Goal: Participate in discussion: Share content

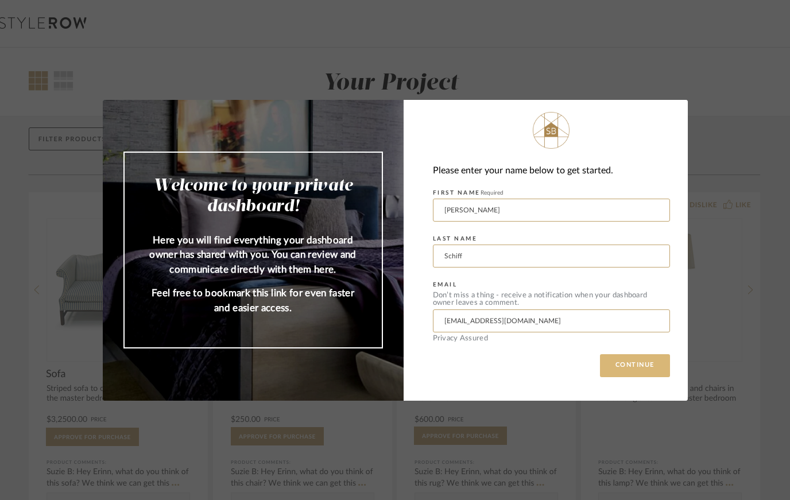
click at [636, 368] on button "CONTINUE" at bounding box center [635, 365] width 70 height 23
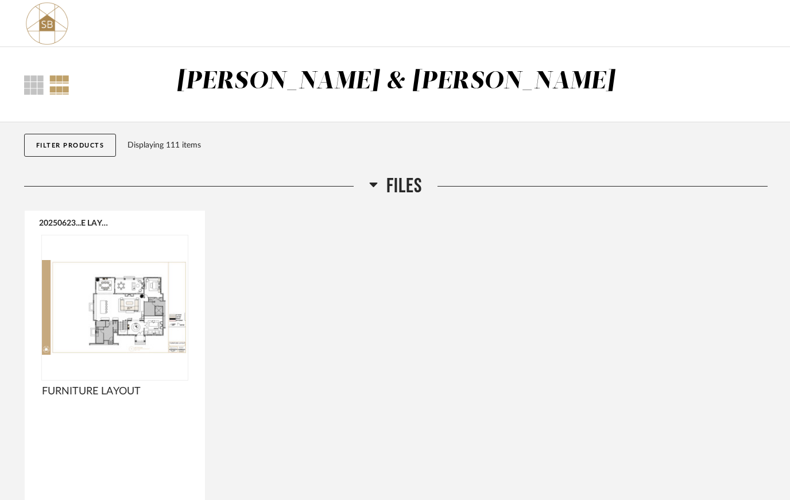
click at [377, 183] on icon at bounding box center [373, 184] width 9 height 14
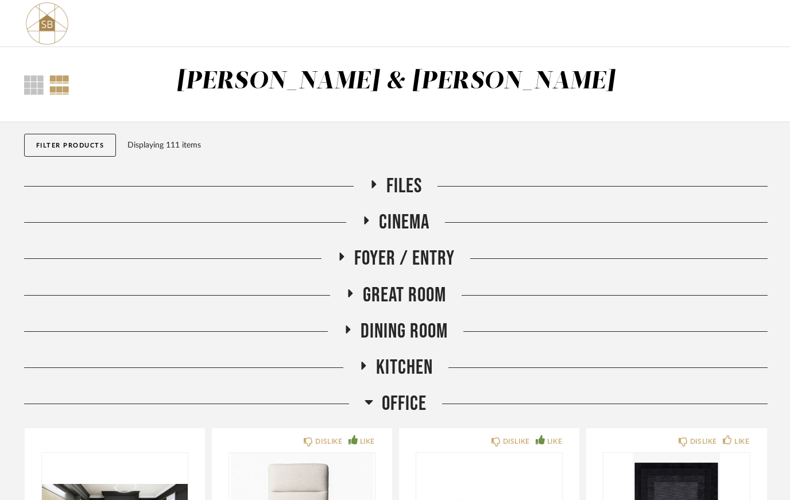
click at [379, 217] on span "CINEMA" at bounding box center [404, 222] width 51 height 25
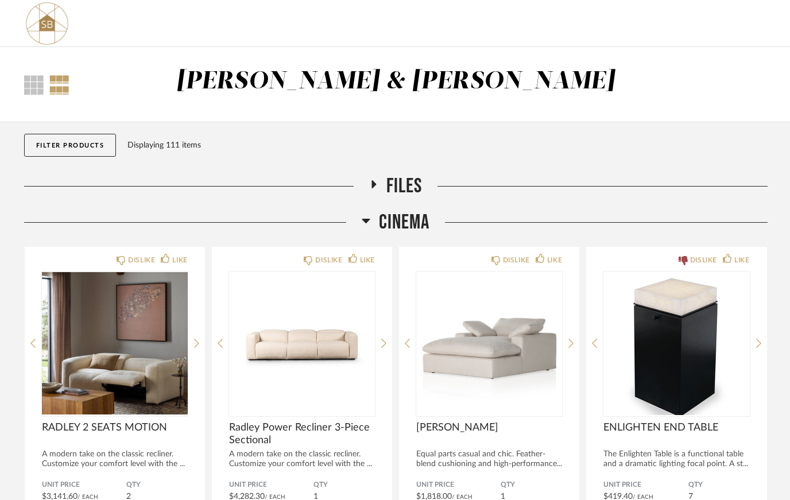
click at [379, 217] on span "CINEMA" at bounding box center [404, 222] width 51 height 25
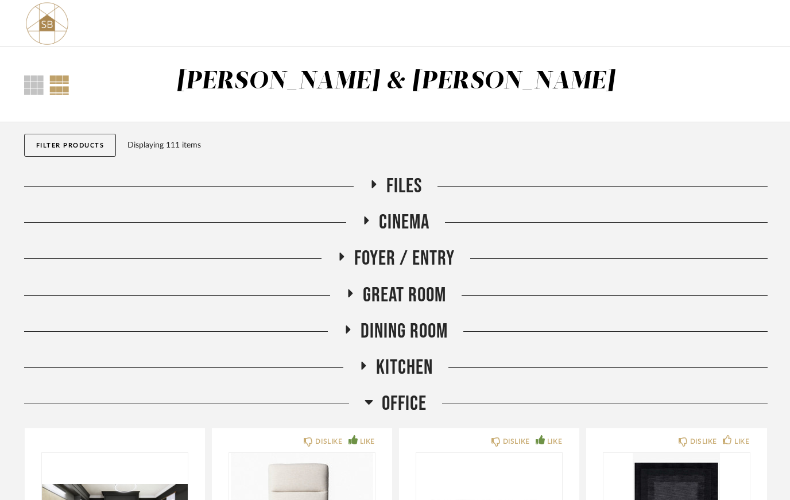
click at [379, 251] on span "Foyer / Entry" at bounding box center [404, 258] width 100 height 25
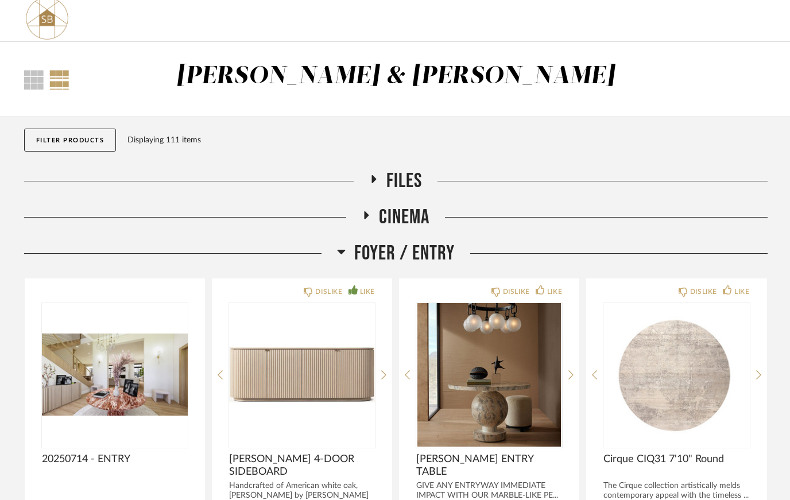
click at [379, 255] on span "Foyer / Entry" at bounding box center [404, 253] width 100 height 25
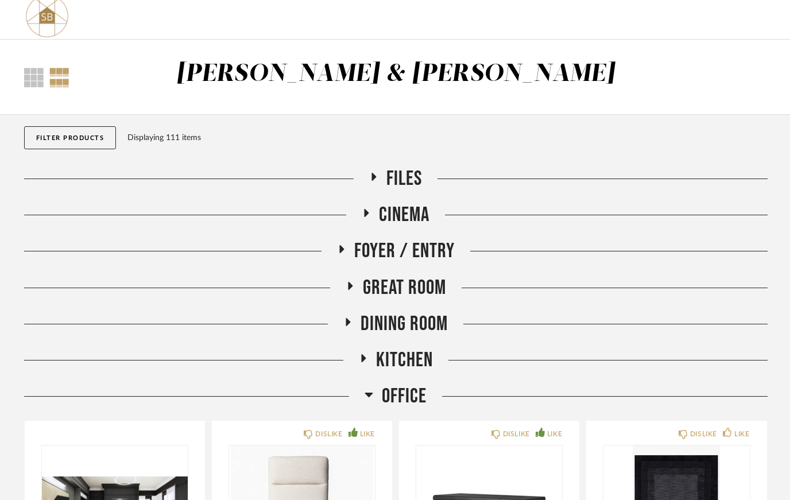
scroll to position [29, 0]
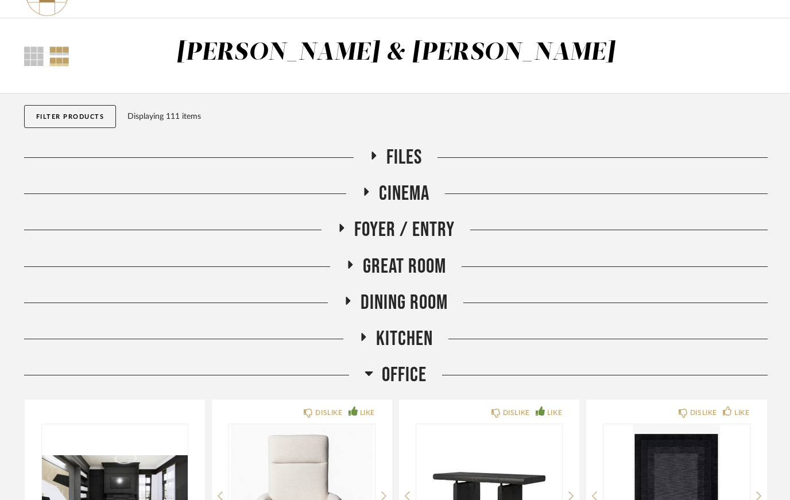
drag, startPoint x: 382, startPoint y: 297, endPoint x: 382, endPoint y: 271, distance: 26.4
click at [382, 271] on span "Great Room" at bounding box center [404, 266] width 83 height 25
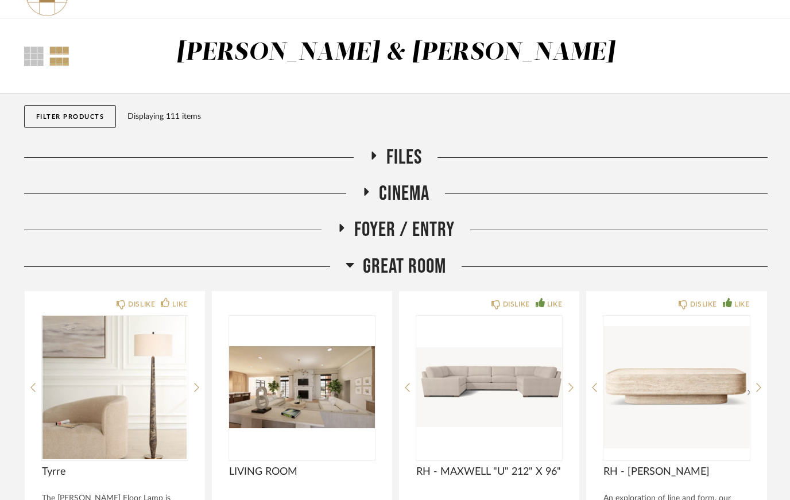
click at [386, 273] on span "Great Room" at bounding box center [404, 266] width 83 height 25
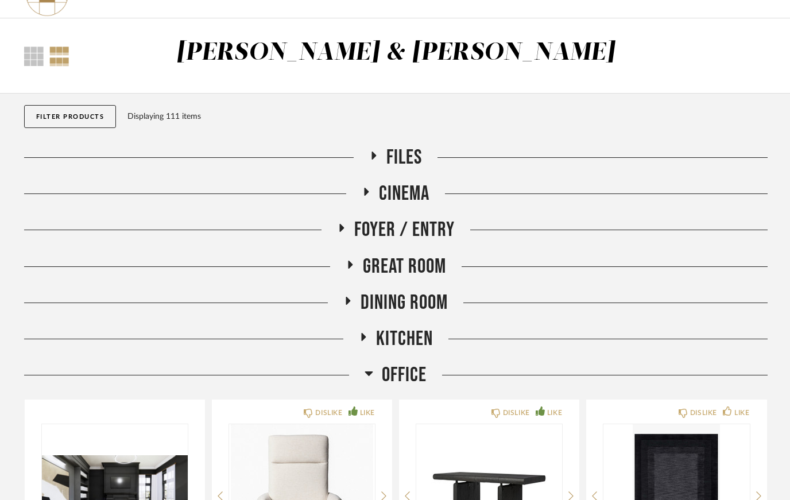
click at [391, 307] on span "Dining Room" at bounding box center [403, 302] width 87 height 25
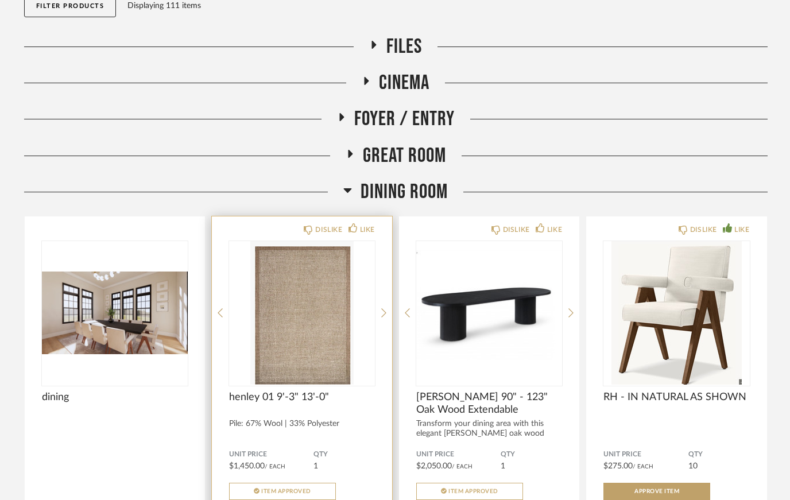
scroll to position [110, 0]
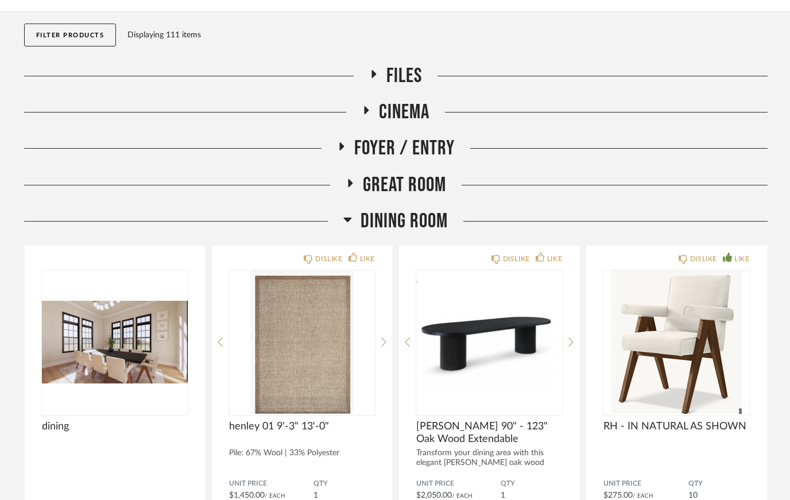
click at [385, 223] on span "Dining Room" at bounding box center [403, 221] width 87 height 25
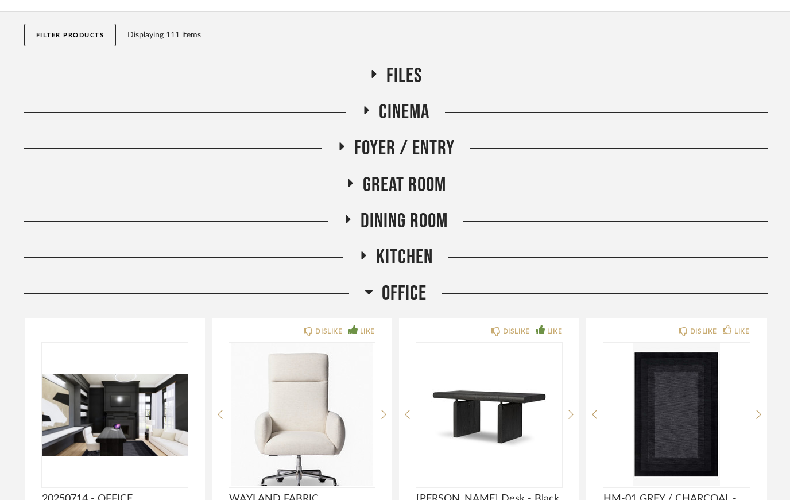
click at [393, 257] on span "Kitchen" at bounding box center [404, 257] width 57 height 25
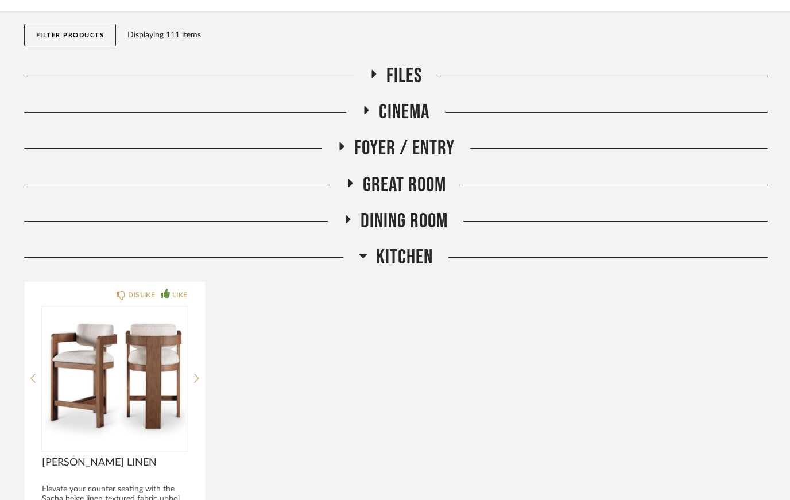
click at [393, 257] on span "Kitchen" at bounding box center [404, 257] width 57 height 25
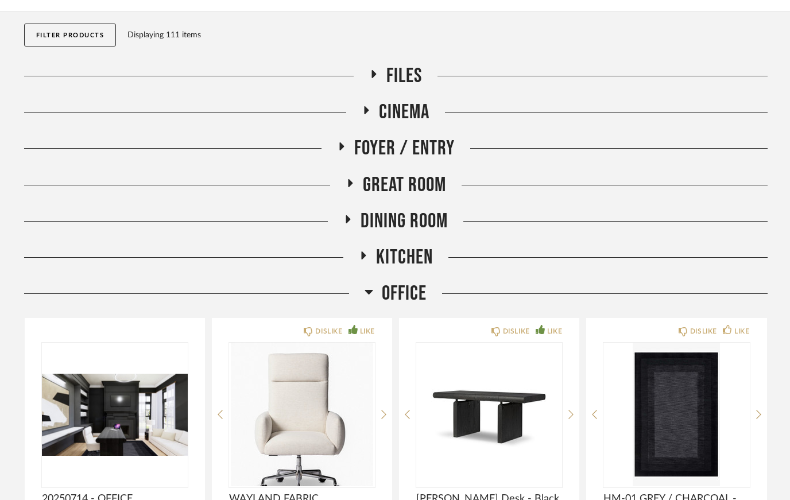
click at [397, 290] on span "Office" at bounding box center [404, 293] width 45 height 25
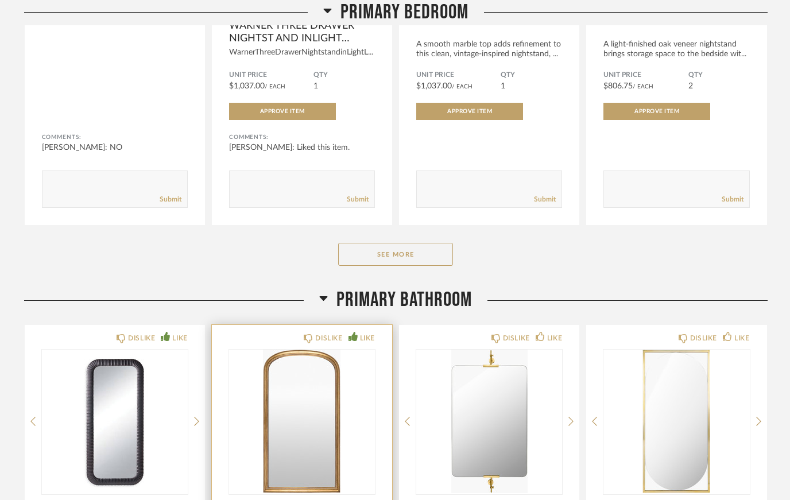
scroll to position [627, 0]
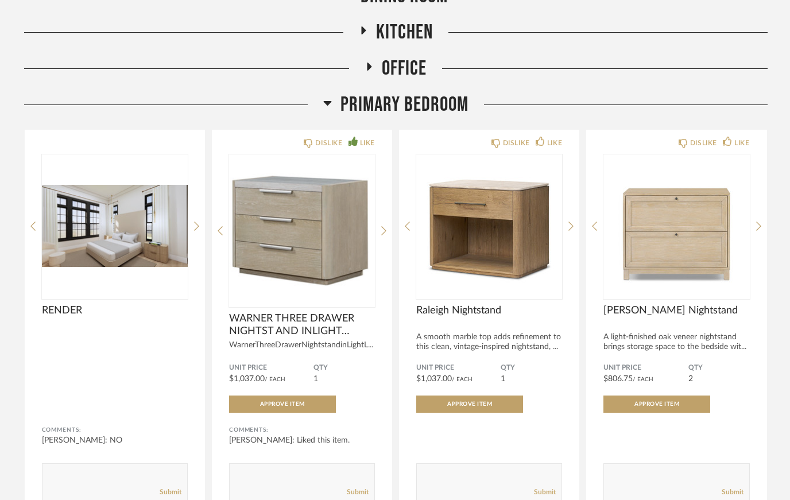
click at [393, 102] on span "Primary Bedroom" at bounding box center [404, 104] width 128 height 25
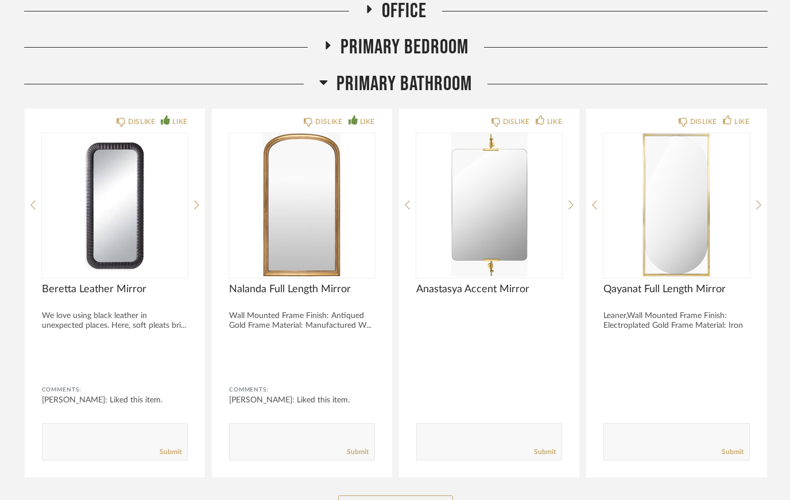
scroll to position [392, 0]
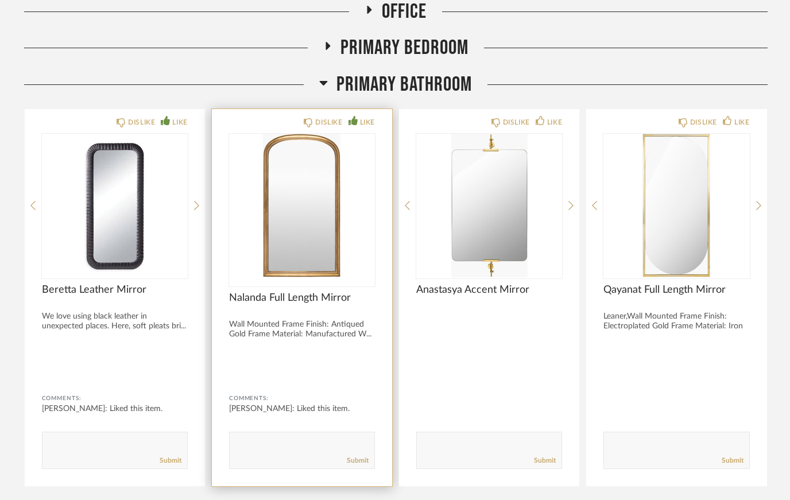
click at [291, 231] on img "0" at bounding box center [302, 205] width 146 height 143
click at [247, 299] on span "Nalanda Full Length Mirror" at bounding box center [302, 298] width 146 height 13
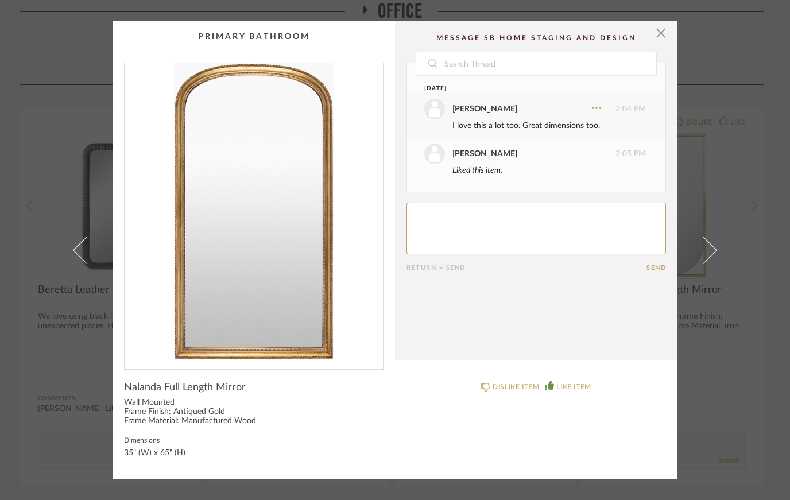
click at [740, 340] on div "× Date Today Jared Schiff 2:04 PM I love this a lot too. Great dimensions too. …" at bounding box center [395, 250] width 790 height 500
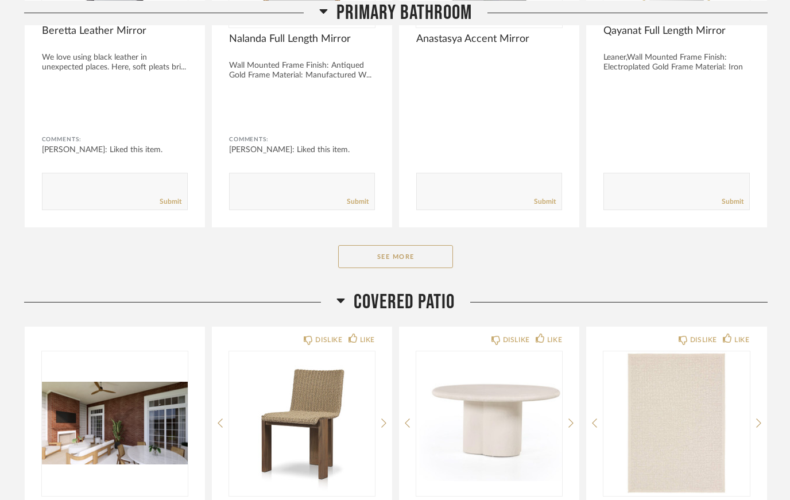
scroll to position [652, 0]
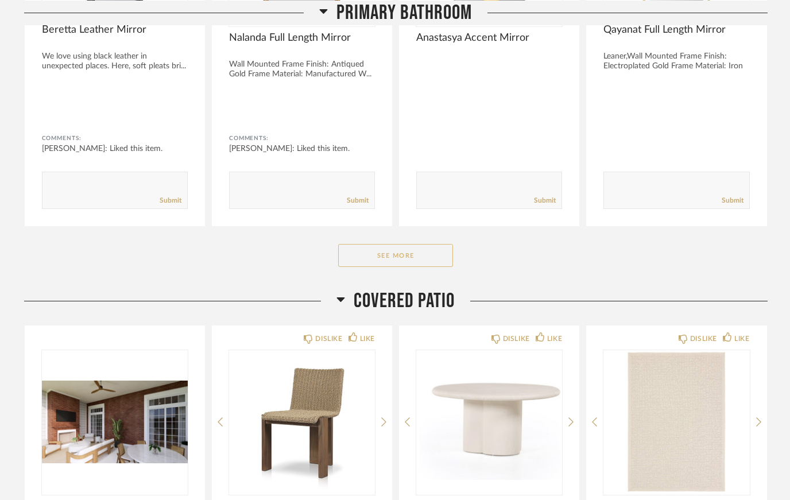
click at [394, 263] on button "See More" at bounding box center [395, 255] width 115 height 23
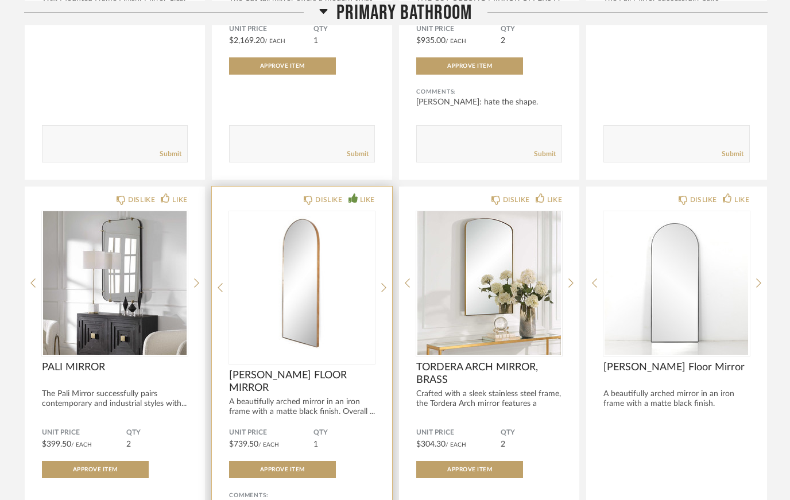
scroll to position [1093, 0]
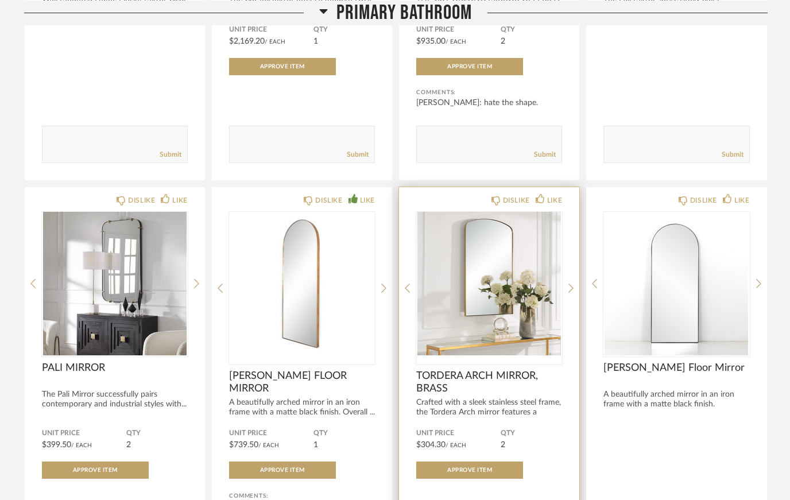
click at [447, 284] on img "0" at bounding box center [489, 283] width 146 height 143
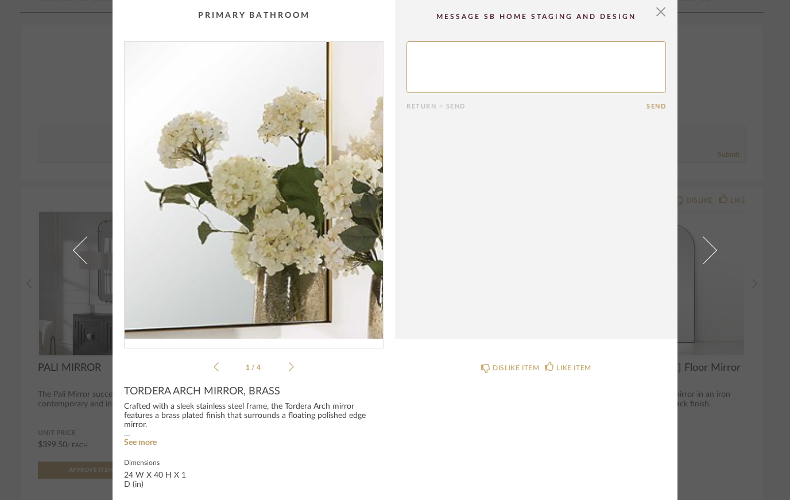
scroll to position [30, 0]
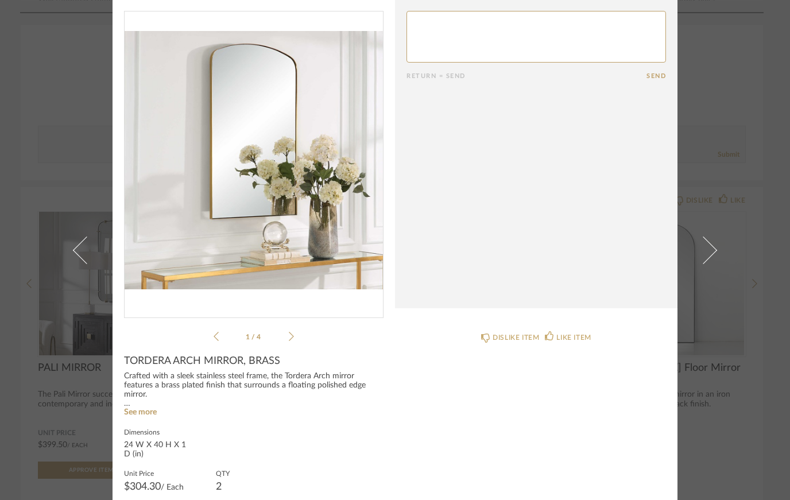
click at [293, 335] on icon at bounding box center [291, 336] width 5 height 10
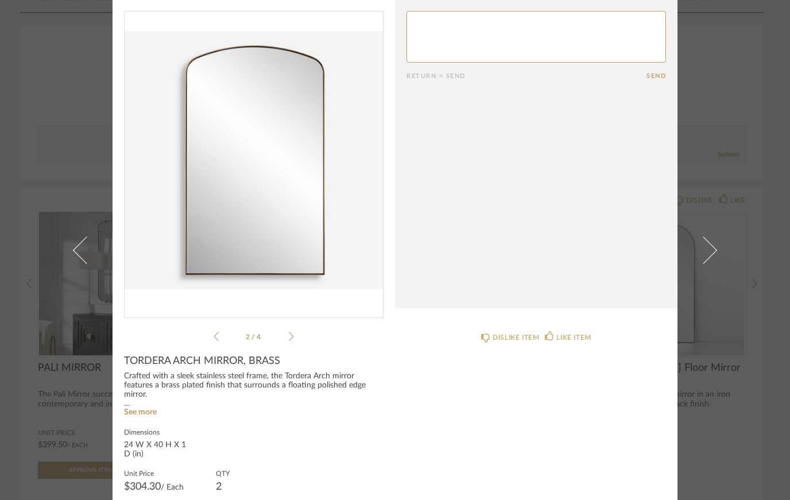
click at [293, 335] on icon at bounding box center [291, 336] width 5 height 10
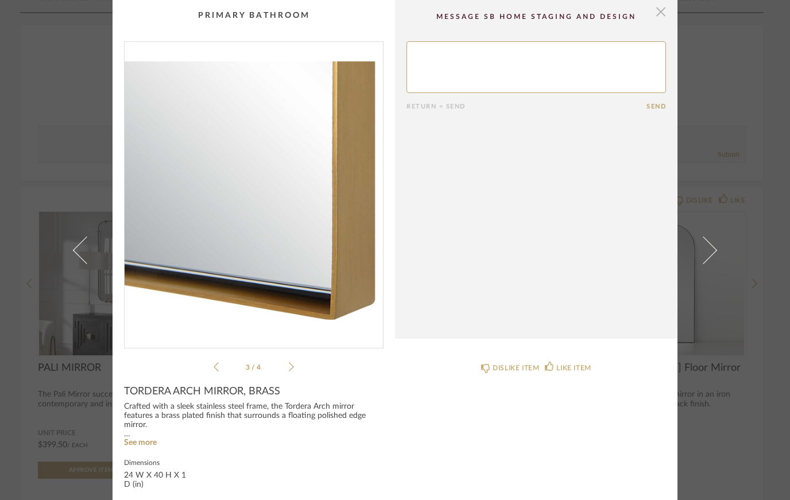
scroll to position [0, 0]
click at [664, 15] on span "button" at bounding box center [660, 11] width 23 height 23
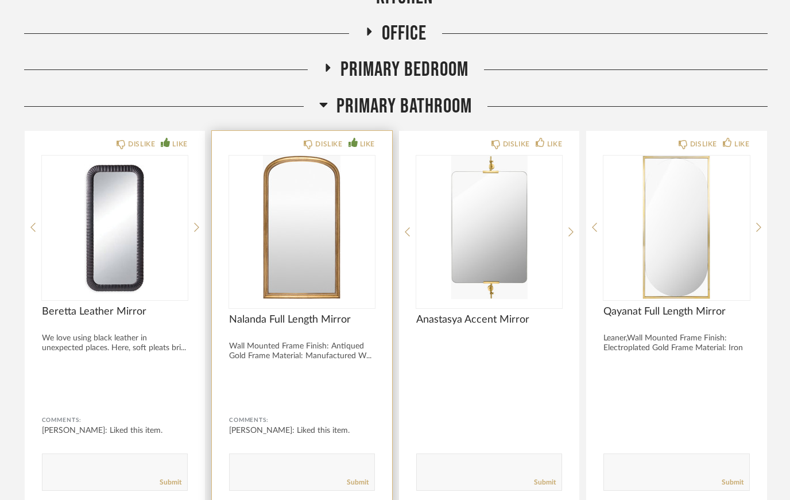
scroll to position [371, 0]
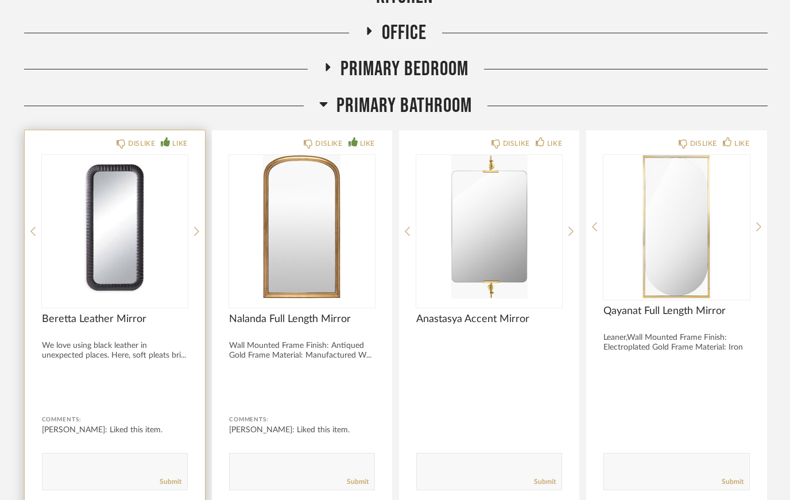
click at [0, 0] on img at bounding box center [0, 0] width 0 height 0
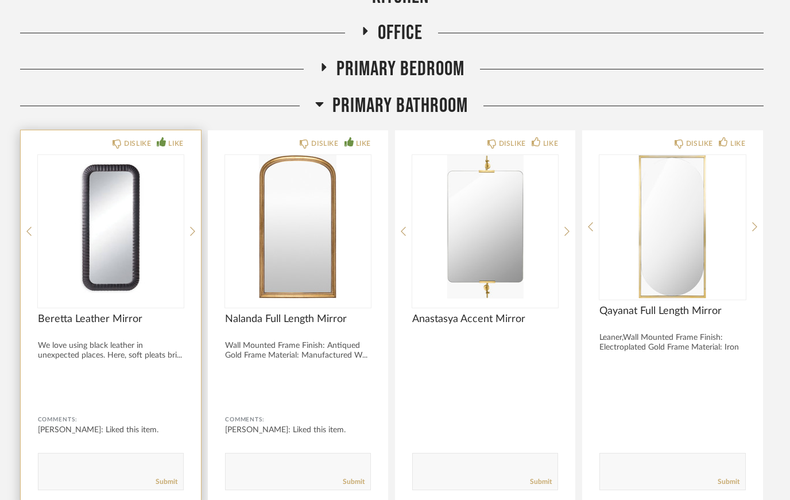
scroll to position [0, 0]
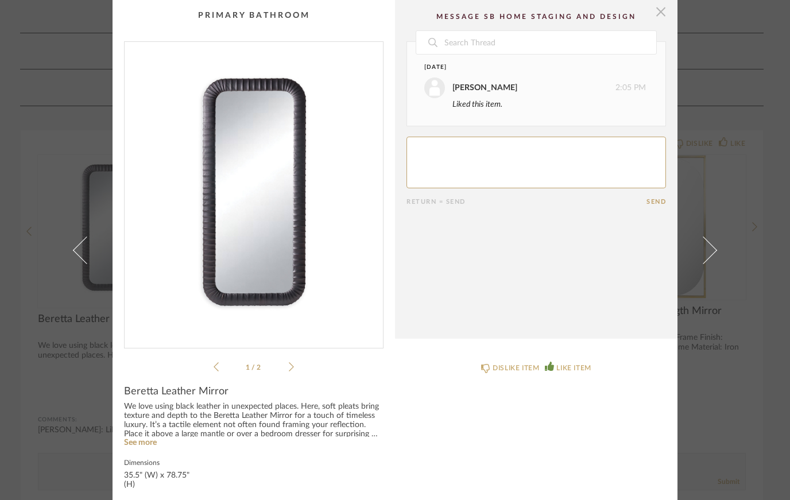
click at [662, 15] on span "button" at bounding box center [660, 11] width 23 height 23
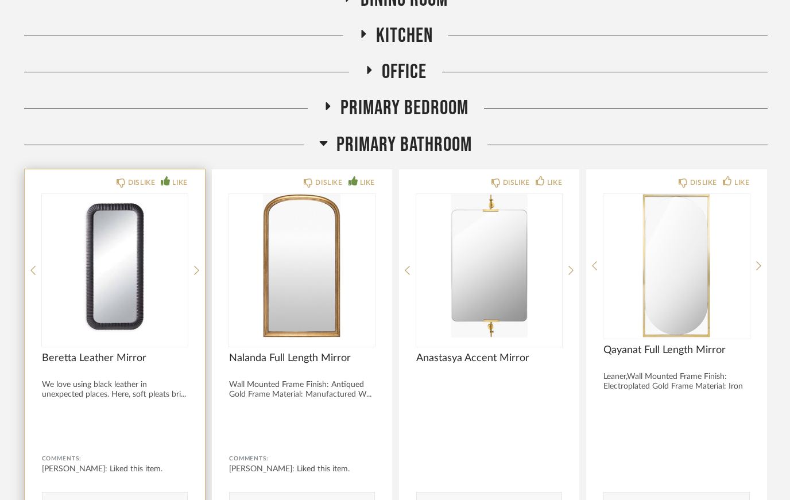
scroll to position [362, 0]
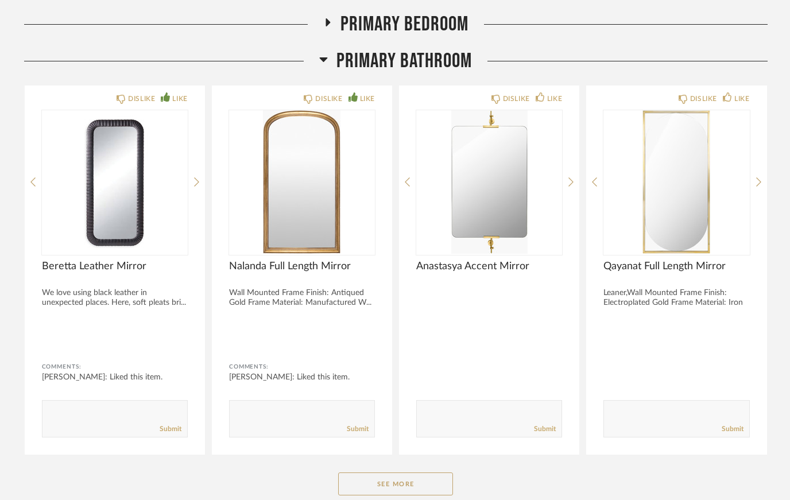
scroll to position [418, 0]
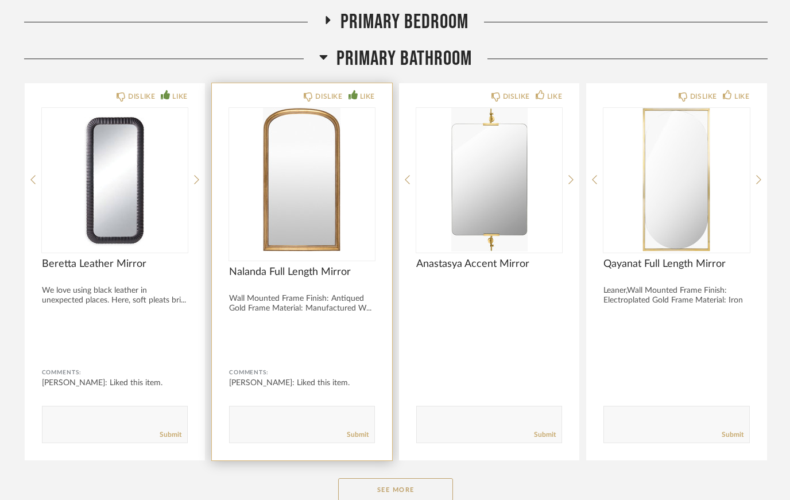
click at [302, 212] on img "0" at bounding box center [302, 179] width 146 height 143
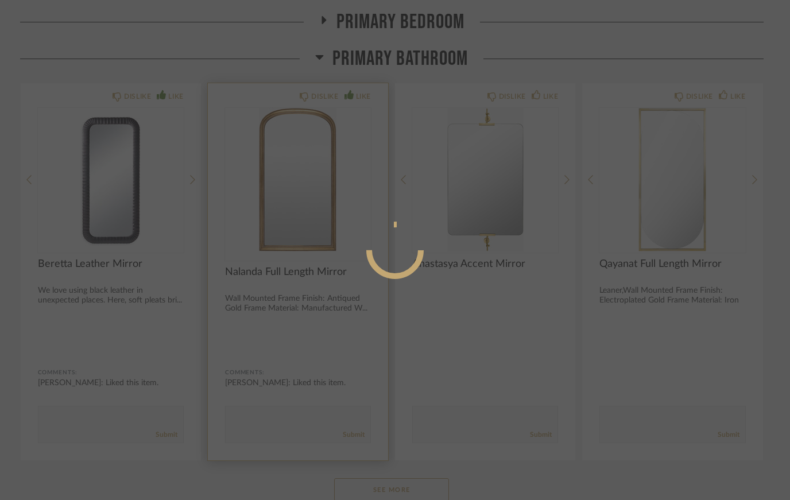
scroll to position [0, 0]
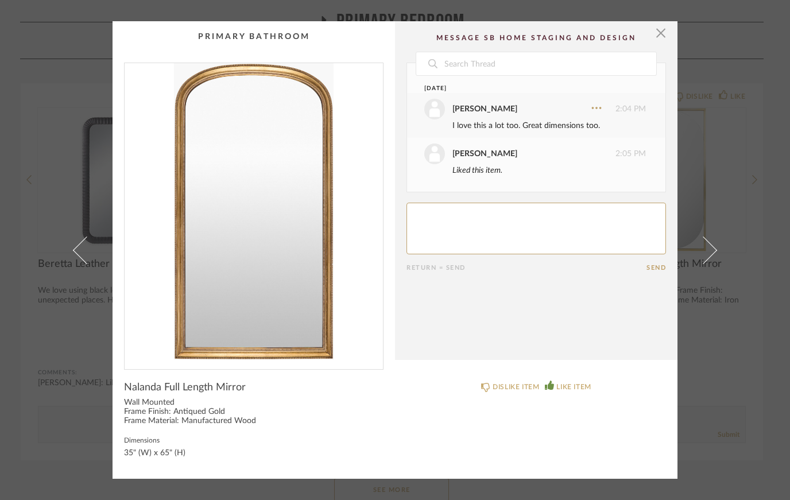
click at [712, 185] on link at bounding box center [710, 249] width 31 height 457
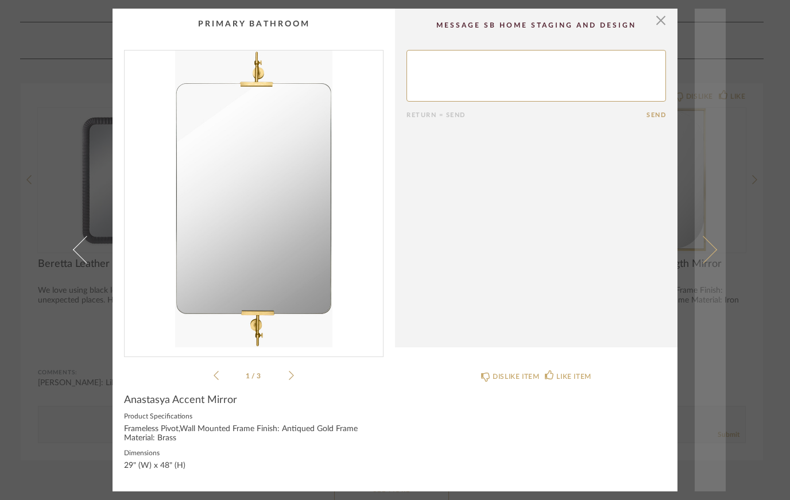
click at [712, 185] on link at bounding box center [710, 250] width 31 height 483
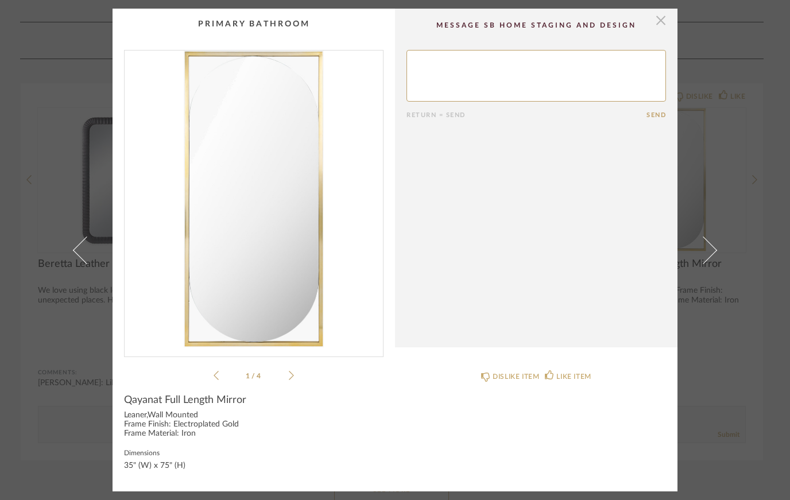
click at [664, 25] on span "button" at bounding box center [660, 20] width 23 height 23
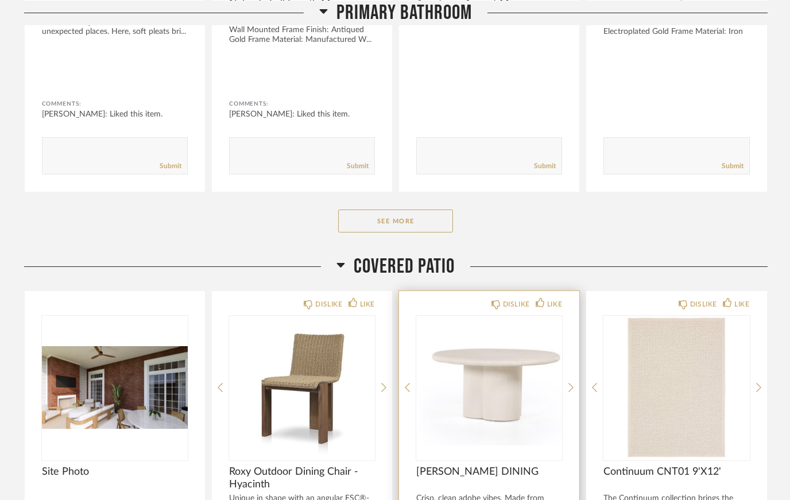
scroll to position [689, 0]
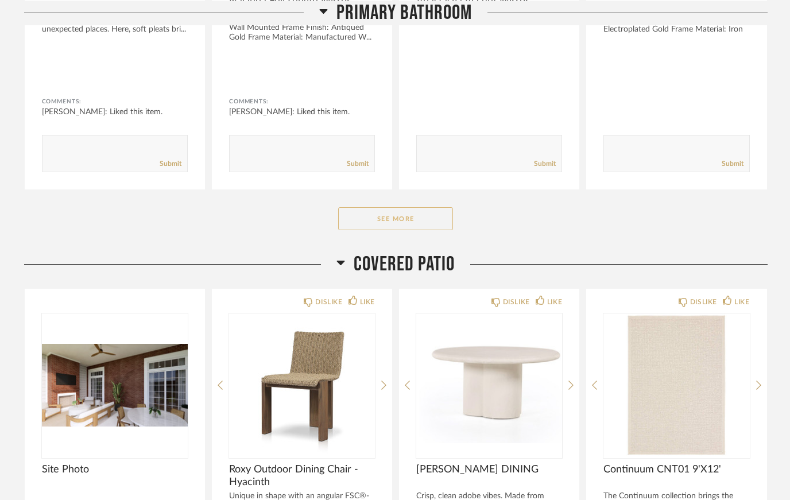
click at [433, 221] on button "See More" at bounding box center [395, 218] width 115 height 23
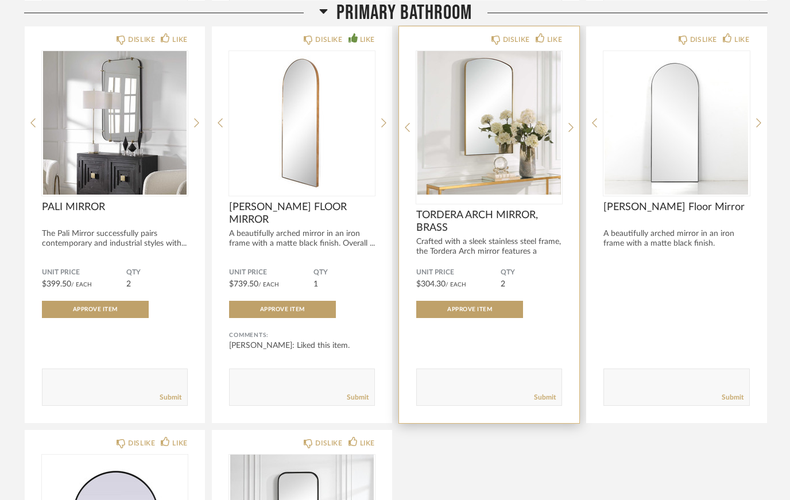
scroll to position [1264, 0]
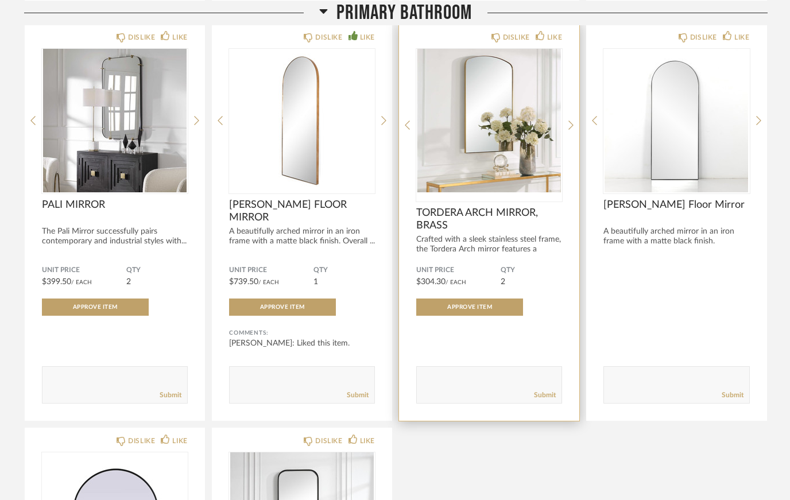
click at [459, 158] on img "0" at bounding box center [489, 120] width 146 height 143
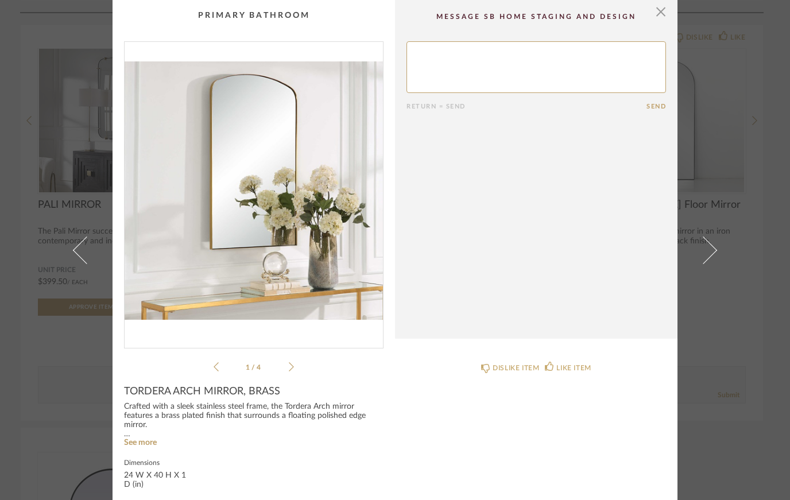
click at [290, 366] on icon at bounding box center [291, 367] width 5 height 10
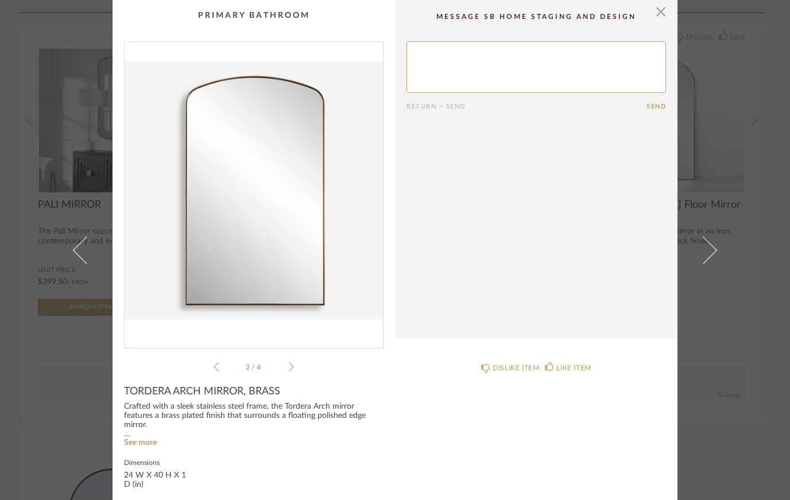
click at [290, 366] on icon at bounding box center [291, 367] width 5 height 10
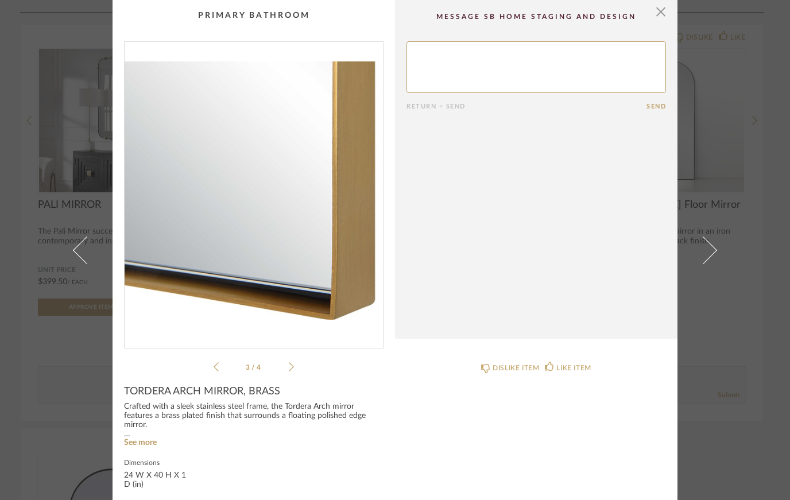
click at [290, 366] on icon at bounding box center [291, 367] width 5 height 10
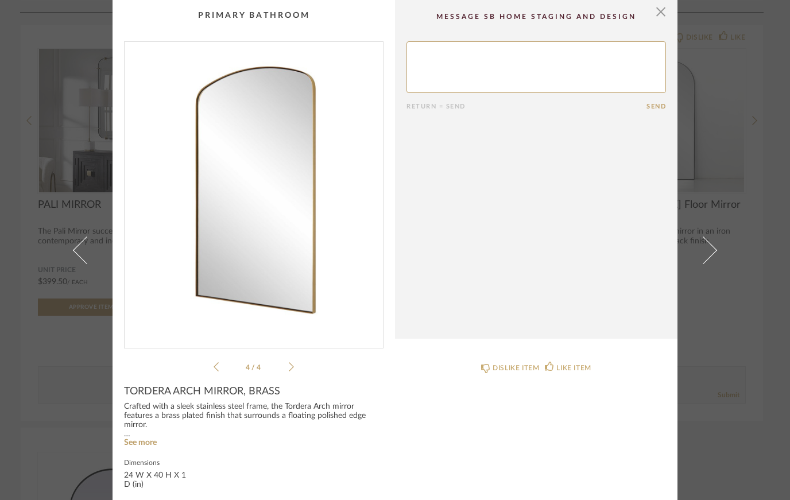
click at [214, 373] on ul "4 / 4" at bounding box center [254, 367] width 80 height 14
click at [215, 368] on icon at bounding box center [216, 367] width 5 height 10
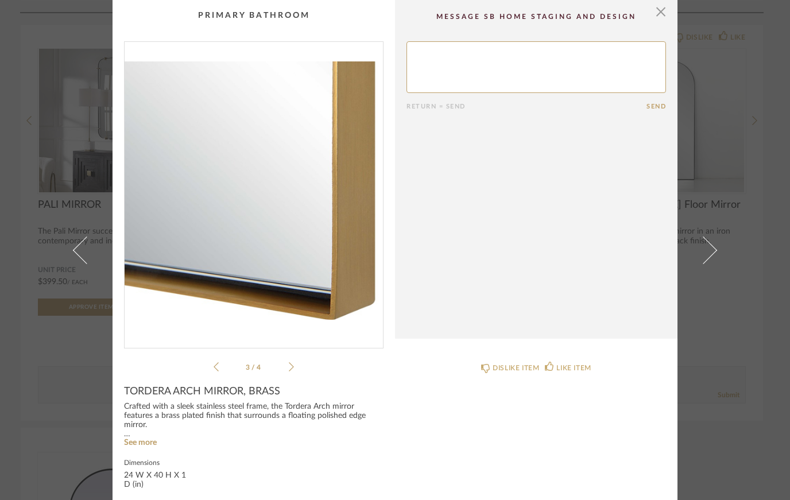
click at [217, 370] on icon at bounding box center [216, 366] width 5 height 9
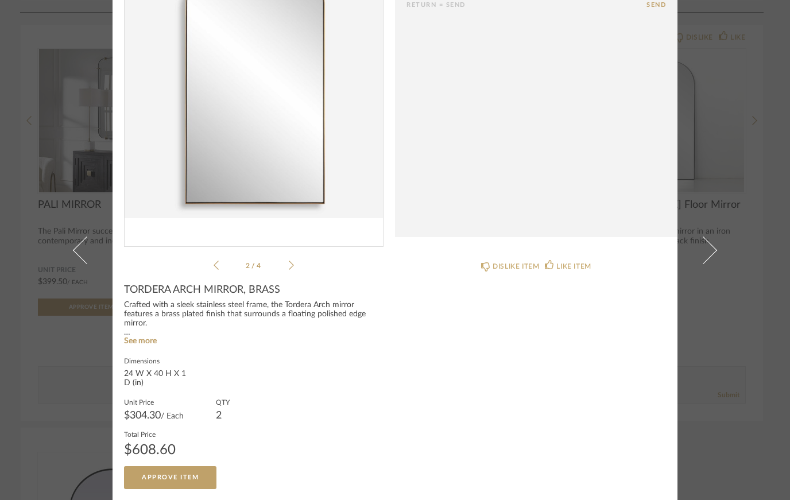
scroll to position [101, 0]
click at [149, 339] on link "See more" at bounding box center [140, 341] width 33 height 8
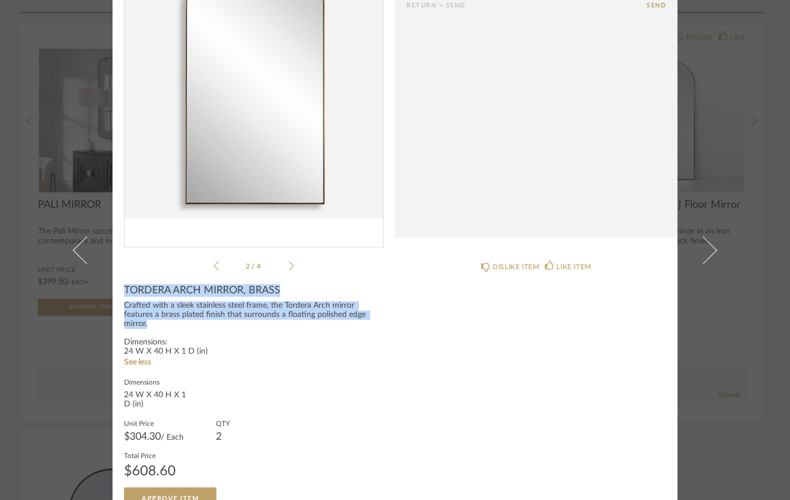
drag, startPoint x: 169, startPoint y: 326, endPoint x: 117, endPoint y: 289, distance: 64.2
click at [117, 289] on cpp-summary-info "TORDERA ARCH MIRROR, BRASS Crafted with a sleek stainless steel frame, the Tord…" at bounding box center [253, 392] width 282 height 238
copy div "TORDERA ARCH MIRROR, BRASS Crafted with a sleek stainless steel frame, the Tord…"
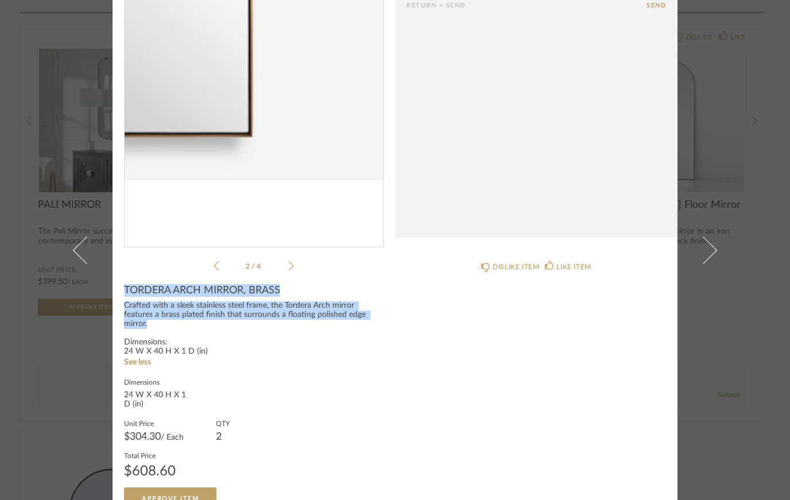
scroll to position [108, 0]
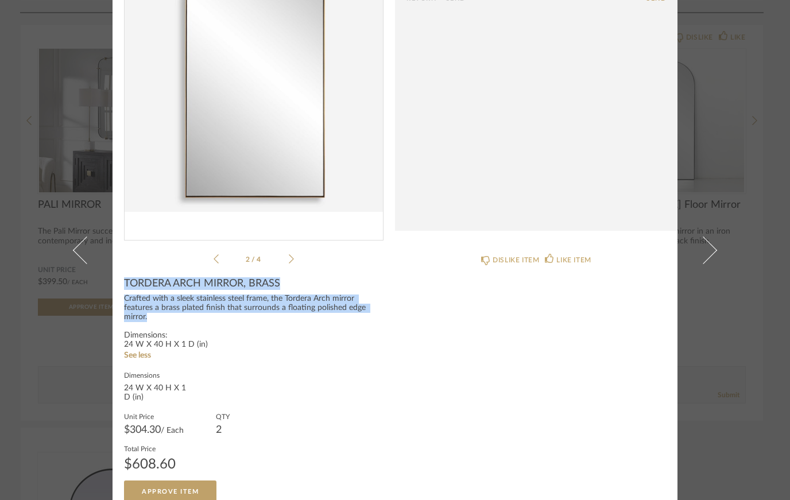
click at [92, 367] on link at bounding box center [79, 250] width 31 height 500
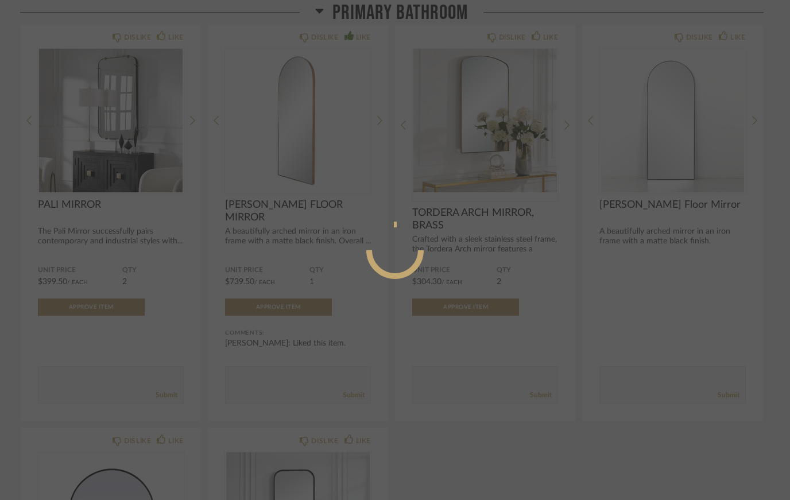
scroll to position [0, 0]
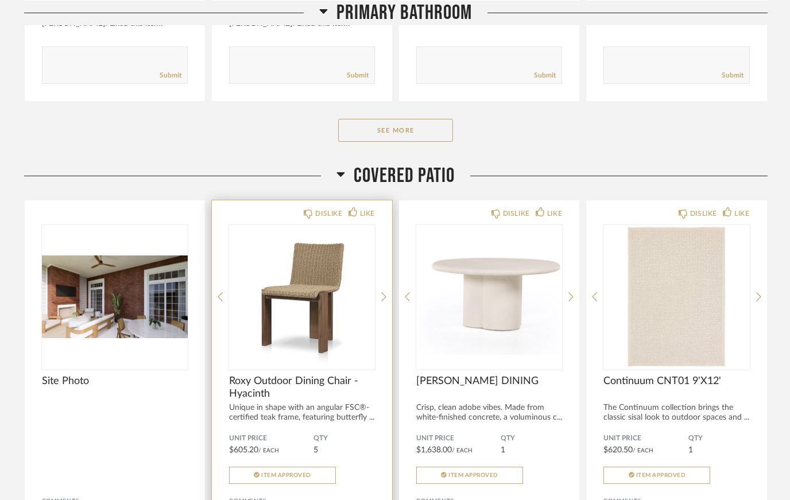
scroll to position [768, 0]
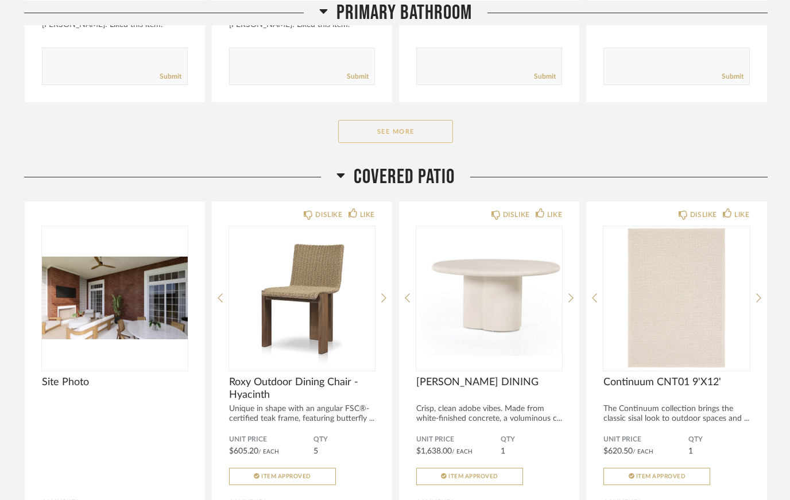
click at [390, 129] on button "See More" at bounding box center [395, 131] width 115 height 23
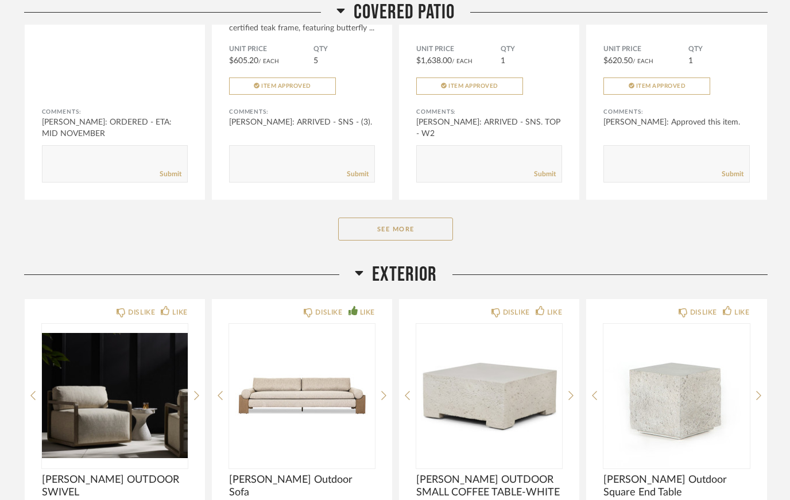
scroll to position [2371, 0]
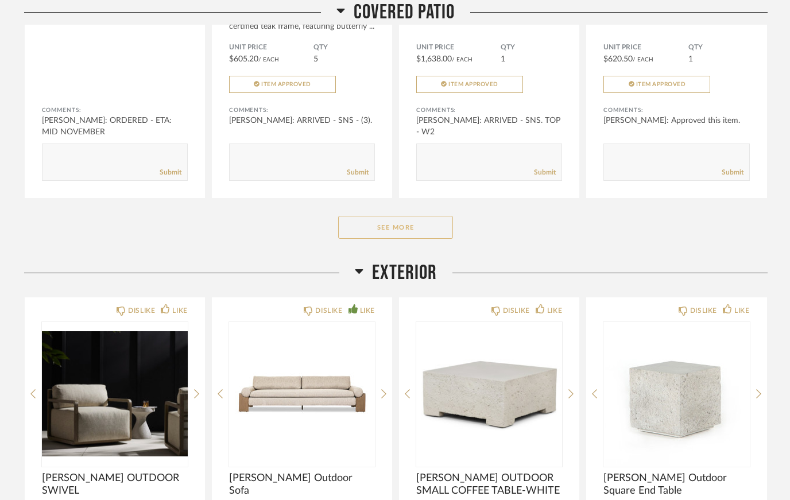
click at [391, 232] on button "See More" at bounding box center [395, 227] width 115 height 23
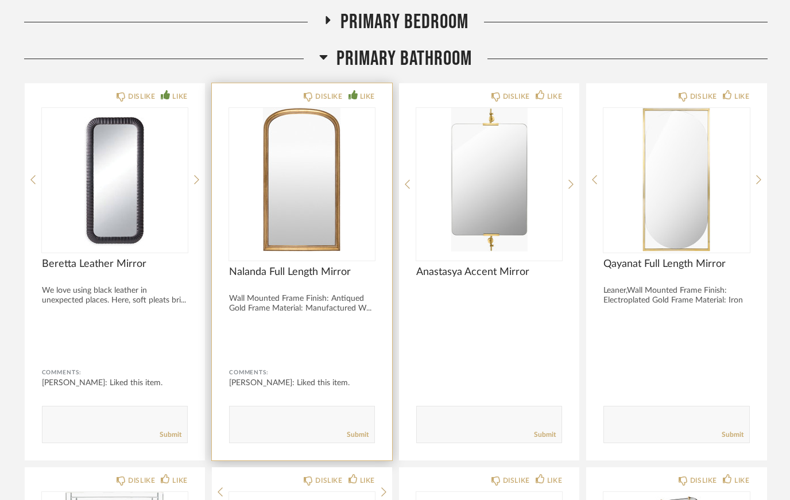
scroll to position [398, 0]
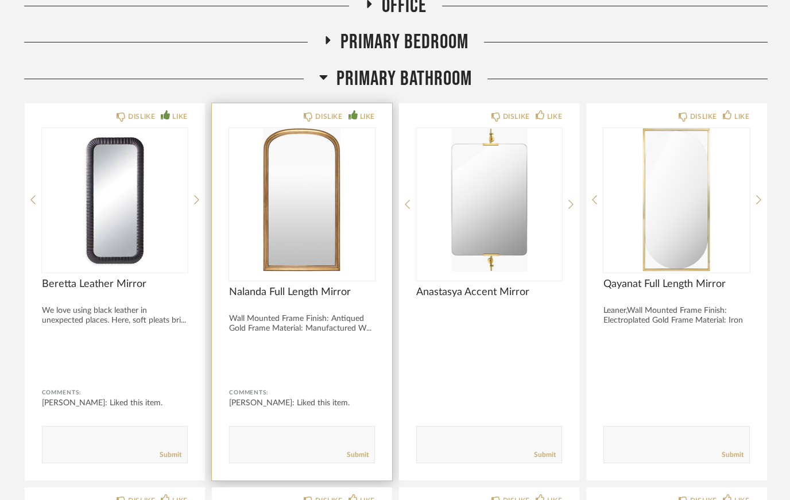
click at [280, 446] on textarea at bounding box center [302, 439] width 145 height 15
type textarea "I like this but this is a floor mirror. We need same style but shorter like 28w…"
click at [362, 457] on link "Submit" at bounding box center [358, 455] width 22 height 10
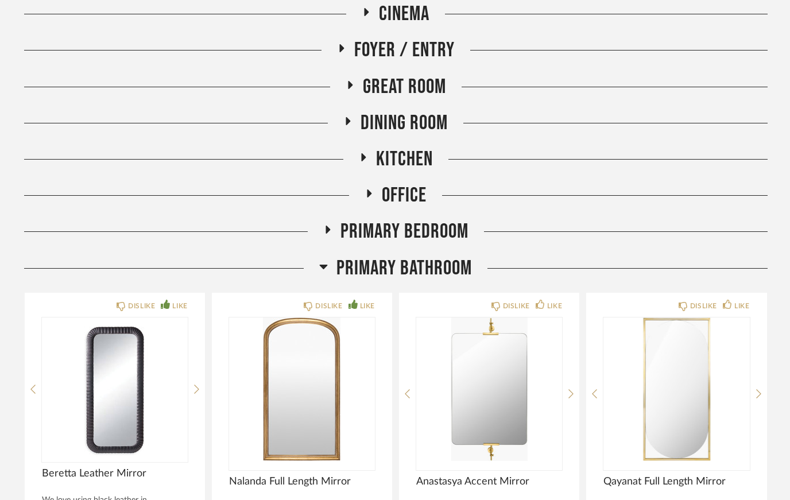
scroll to position [179, 0]
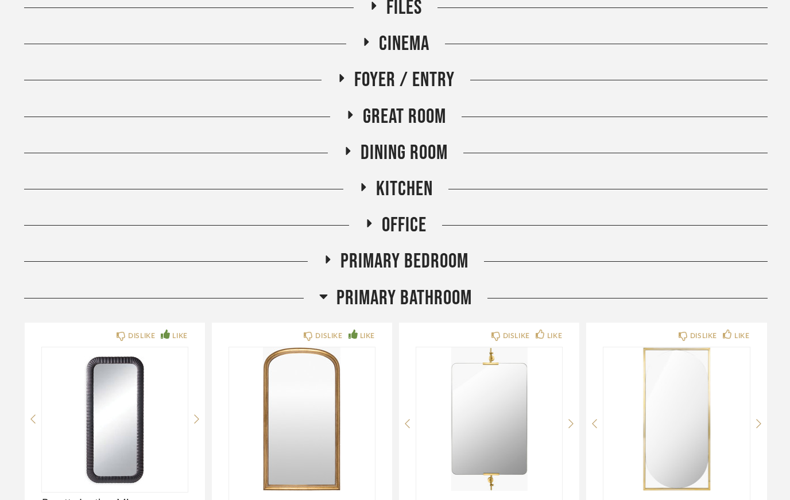
click at [391, 297] on span "Primary Bathroom" at bounding box center [403, 298] width 135 height 25
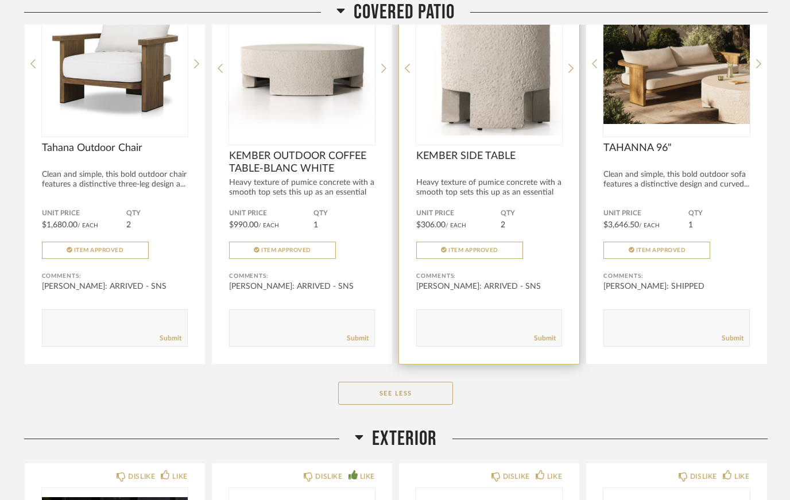
scroll to position [972, 0]
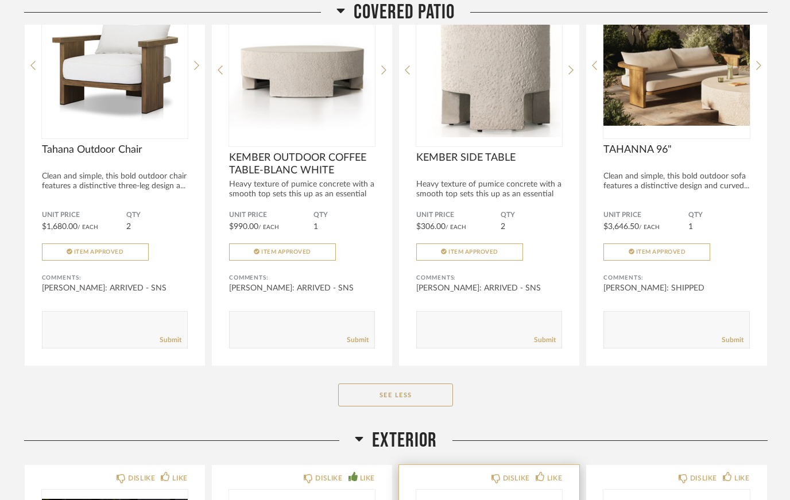
click at [403, 390] on button "See Less" at bounding box center [395, 394] width 115 height 23
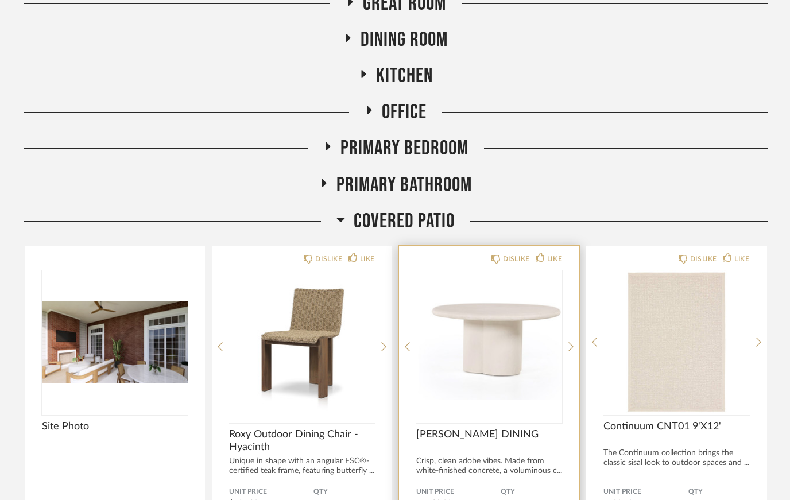
scroll to position [246, 0]
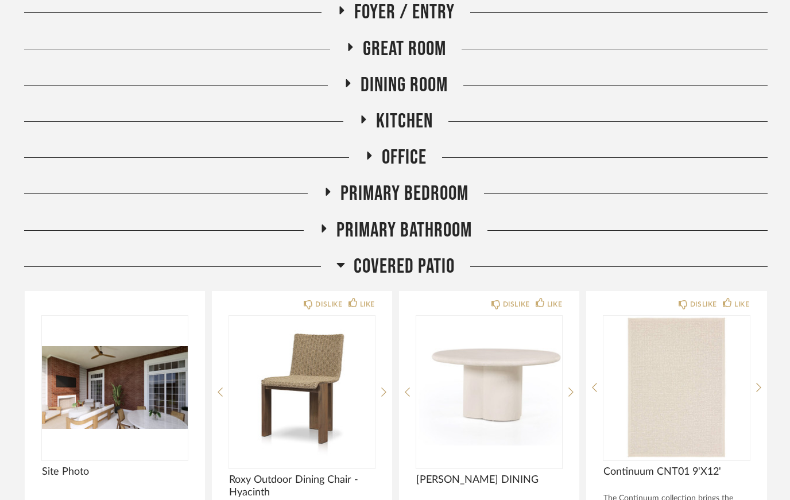
click at [379, 263] on span "COVERED PATIO" at bounding box center [404, 266] width 101 height 25
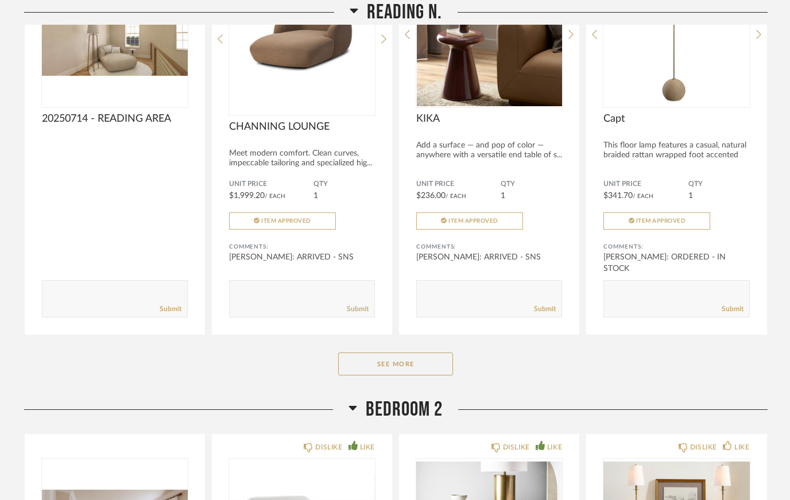
scroll to position [1091, 0]
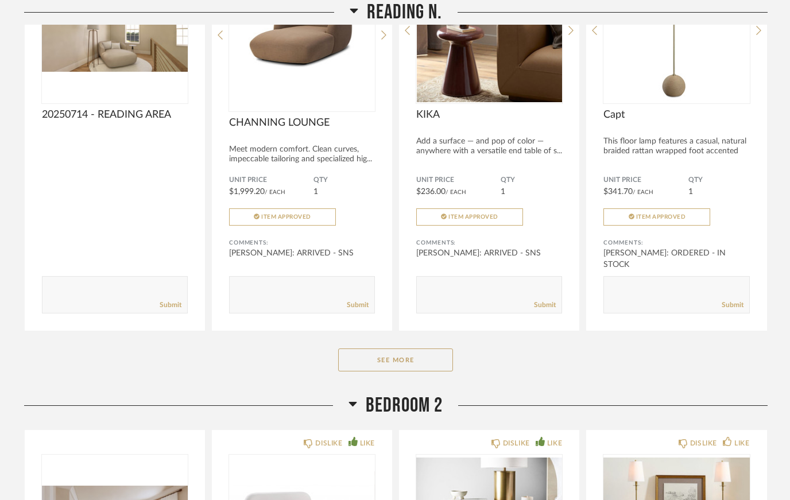
click at [410, 373] on div "Reading N. 20250714 - READING AREA Comments: Submit DISLIKE LIKE CHANNING LOUNG…" at bounding box center [395, 145] width 743 height 496
click at [410, 360] on button "See More" at bounding box center [395, 359] width 115 height 23
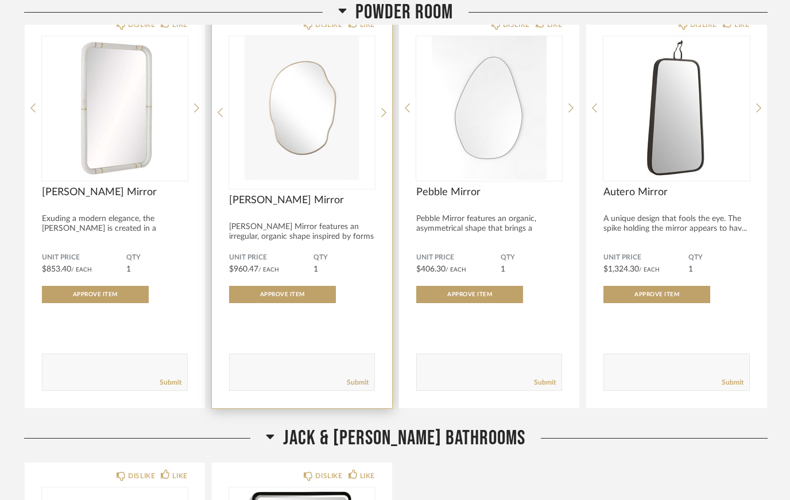
scroll to position [3252, 0]
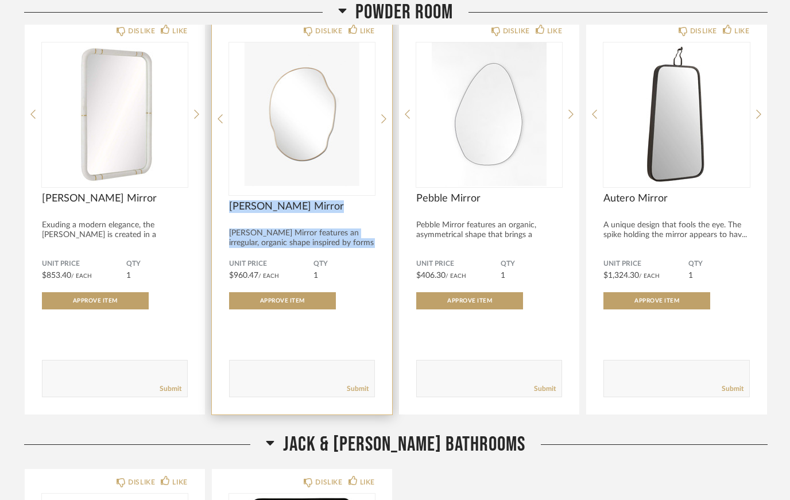
drag, startPoint x: 230, startPoint y: 207, endPoint x: 368, endPoint y: 249, distance: 144.7
click at [368, 248] on div "[PERSON_NAME] Mirror [PERSON_NAME] Mirror features an irregular, organic shape …" at bounding box center [302, 224] width 146 height 48
copy div "[PERSON_NAME] Mirror [PERSON_NAME] Mirror features an irregular, organic shape …"
